Goal: Book appointment/travel/reservation

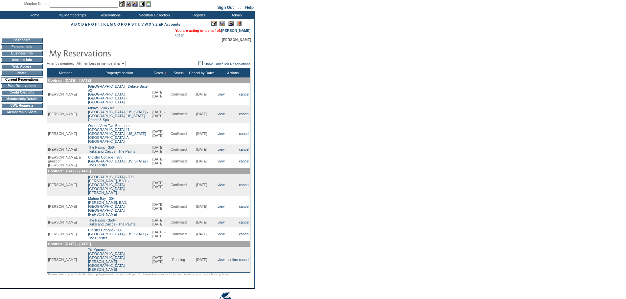
scroll to position [17, 0]
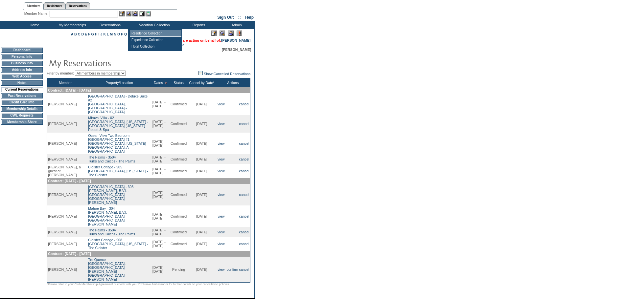
click at [150, 33] on td "Residence Collection" at bounding box center [156, 33] width 52 height 7
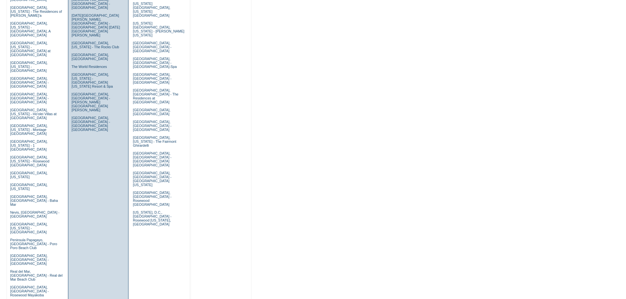
scroll to position [296, 0]
click at [96, 92] on link "[GEOGRAPHIC_DATA], [GEOGRAPHIC_DATA] - [PERSON_NAME][GEOGRAPHIC_DATA][PERSON_NA…" at bounding box center [91, 102] width 38 height 20
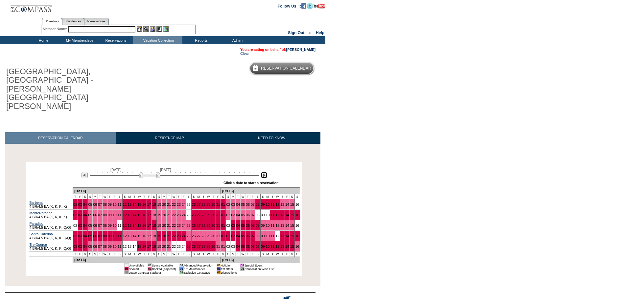
click at [265, 172] on img at bounding box center [264, 175] width 6 height 6
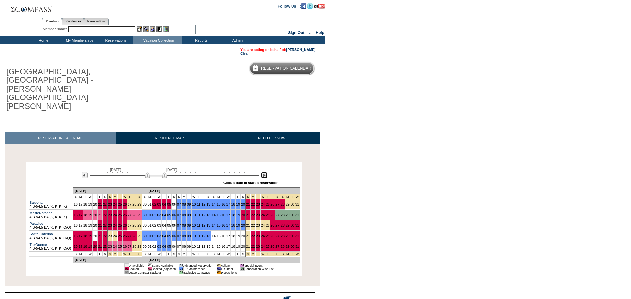
click at [265, 172] on img at bounding box center [264, 175] width 6 height 6
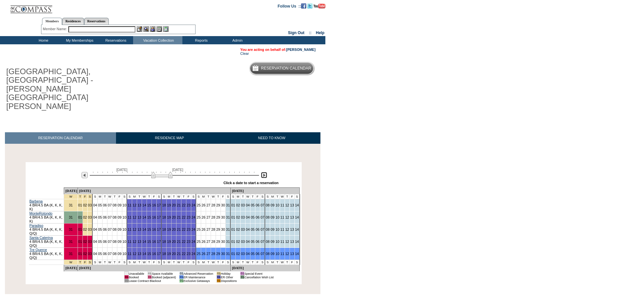
click at [265, 172] on img at bounding box center [264, 175] width 6 height 6
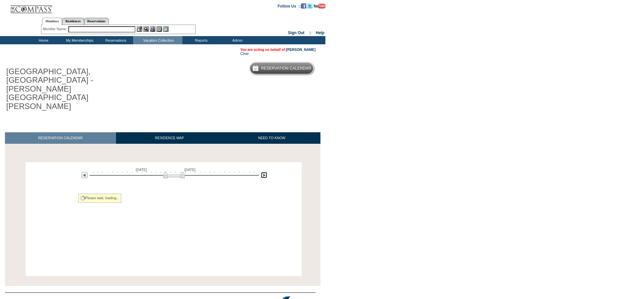
click at [265, 172] on img at bounding box center [264, 175] width 6 height 6
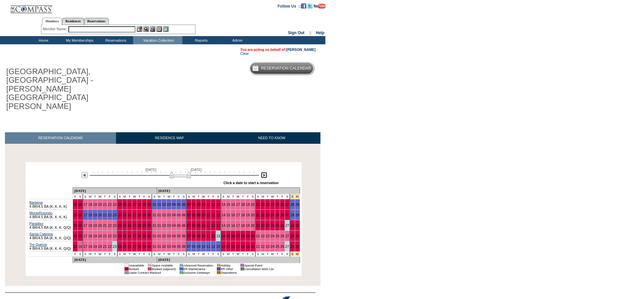
click at [265, 172] on img at bounding box center [264, 175] width 6 height 6
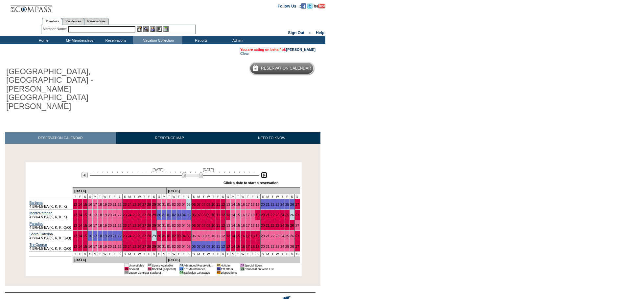
click at [263, 172] on img at bounding box center [264, 175] width 6 height 6
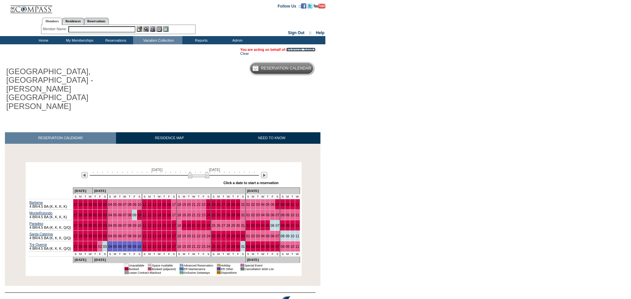
click at [306, 50] on link "[PERSON_NAME]" at bounding box center [300, 50] width 29 height 4
